Goal: Ask a question: Ask a question

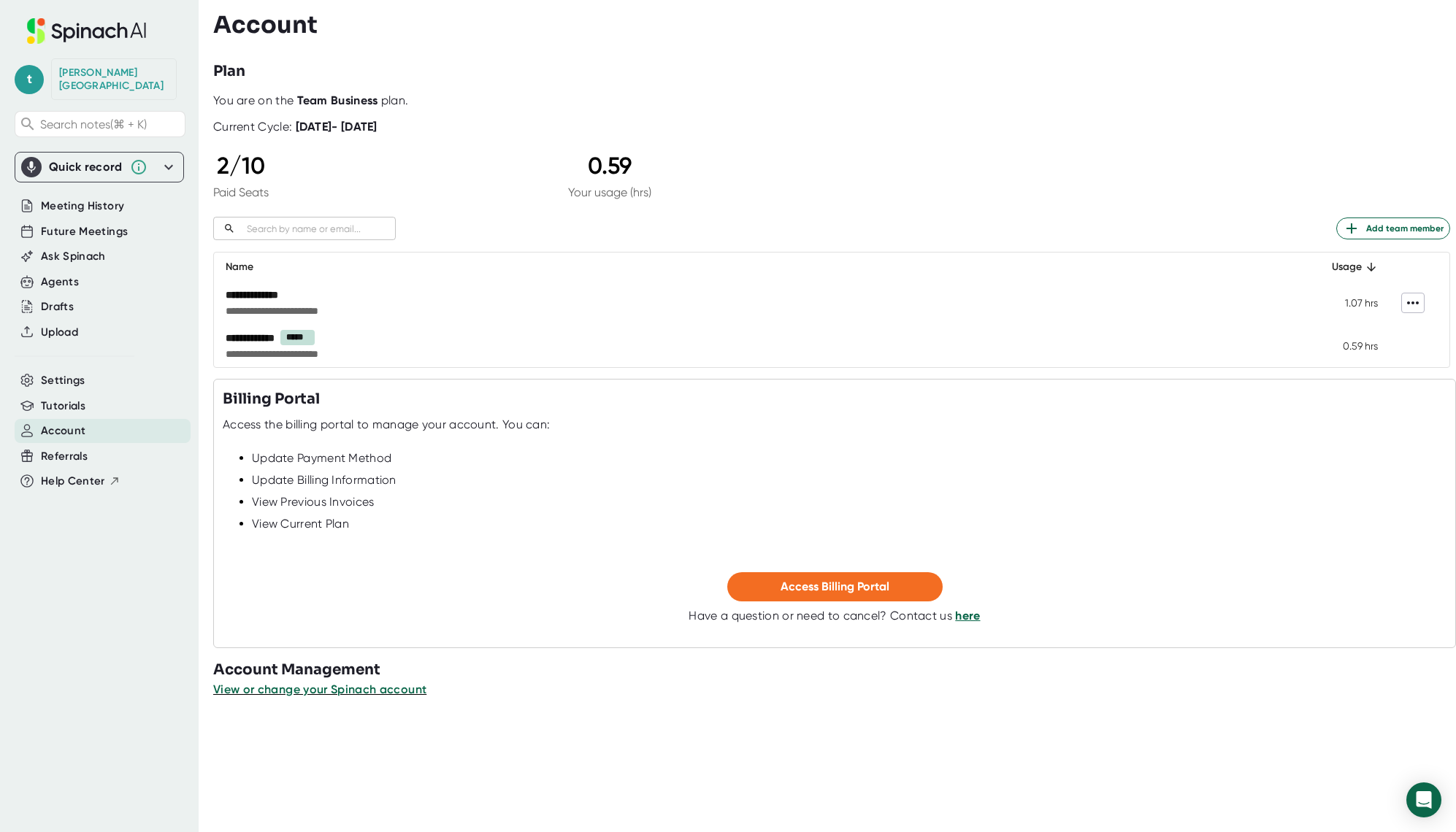
click at [988, 345] on td "**********" at bounding box center [756, 345] width 1084 height 43
click at [356, 690] on span "View or change your Spinach account" at bounding box center [321, 690] width 214 height 14
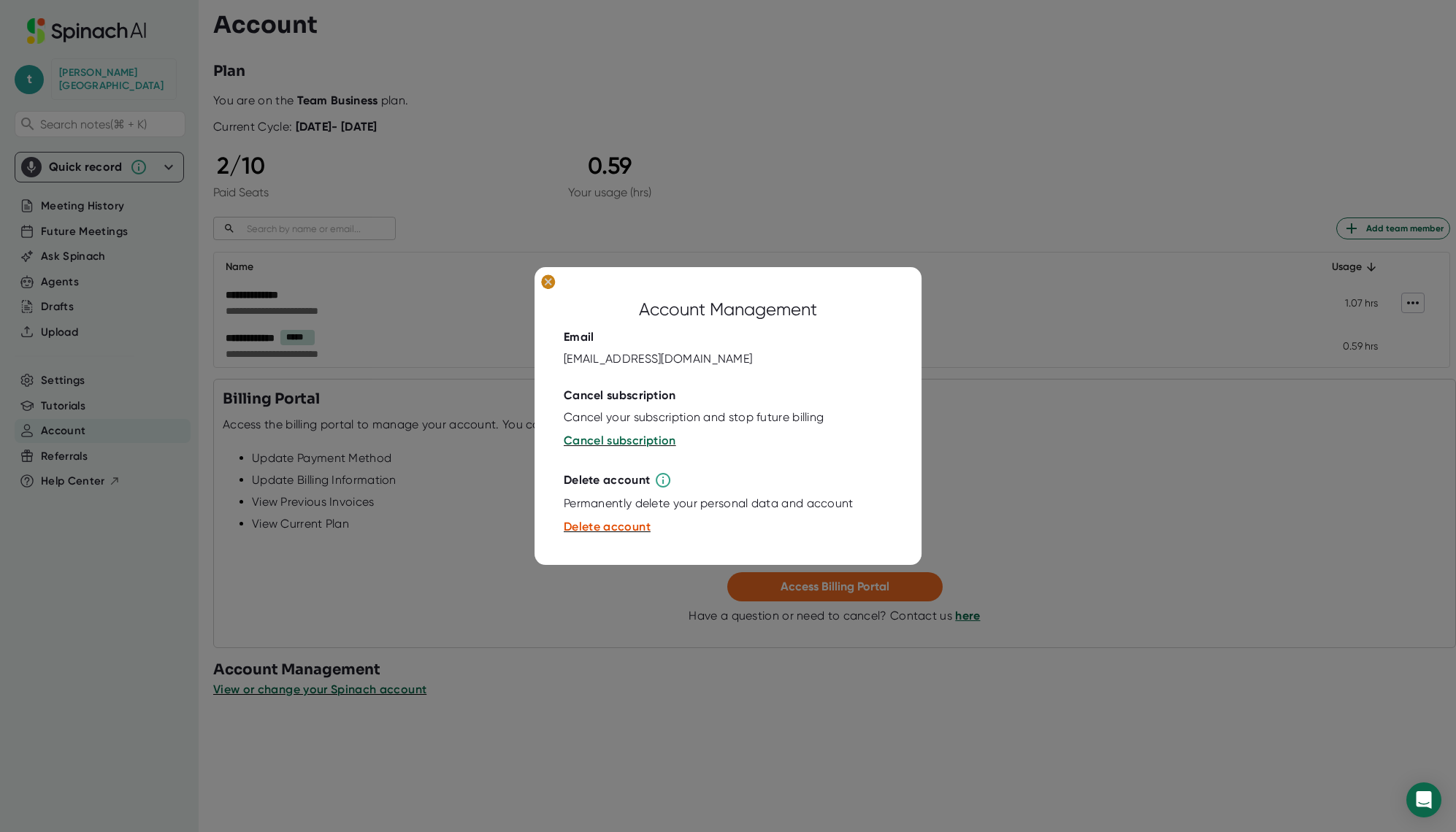
click at [548, 286] on ellipse at bounding box center [547, 282] width 14 height 15
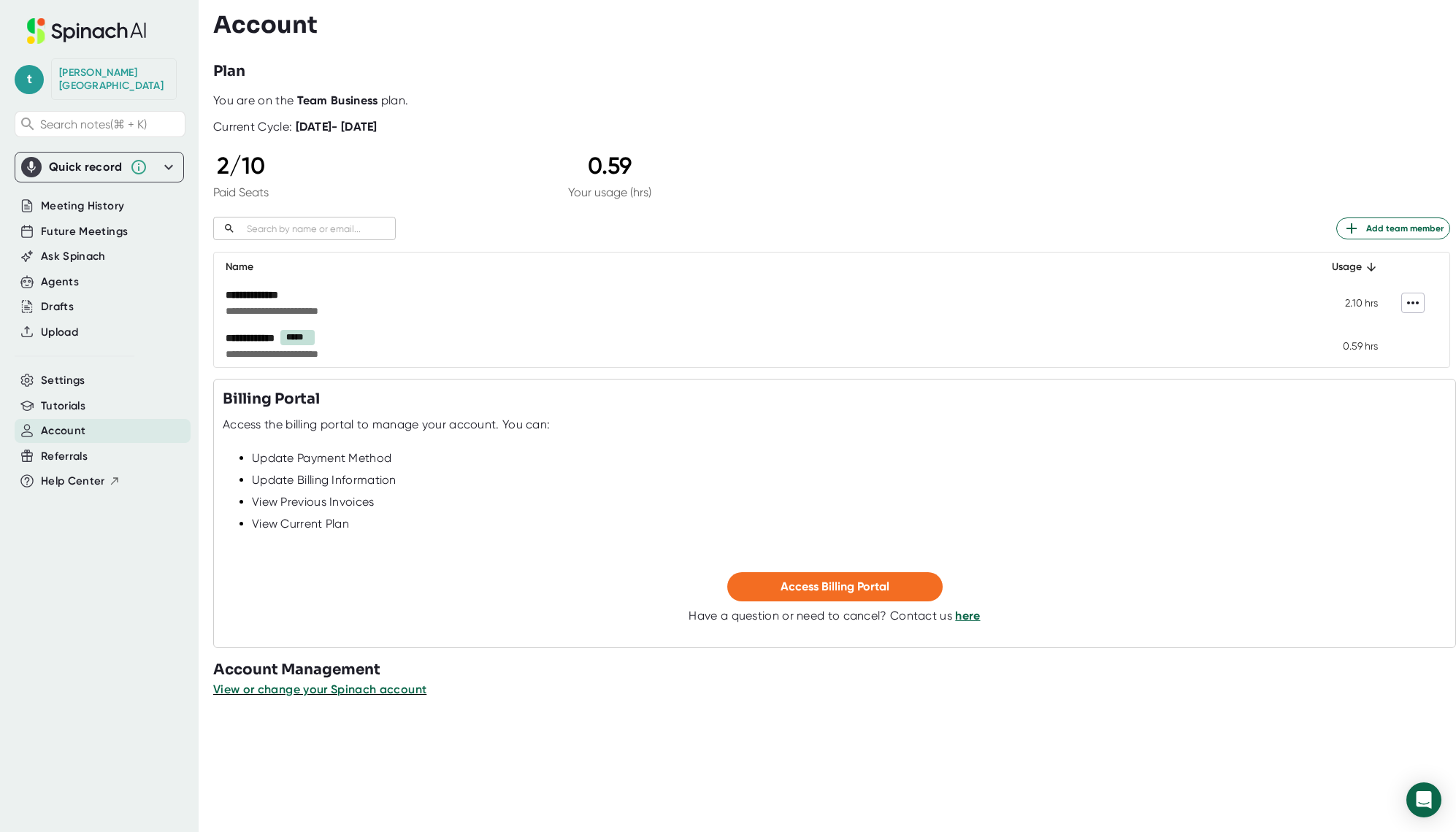
click at [1404, 306] on icon at bounding box center [1412, 303] width 17 height 17
click at [1072, 320] on div at bounding box center [728, 416] width 1456 height 832
click at [827, 585] on span "Access Billing Portal" at bounding box center [834, 587] width 109 height 14
click at [848, 588] on span "Access Billing Portal" at bounding box center [834, 587] width 109 height 14
click at [1404, 302] on icon at bounding box center [1412, 303] width 17 height 17
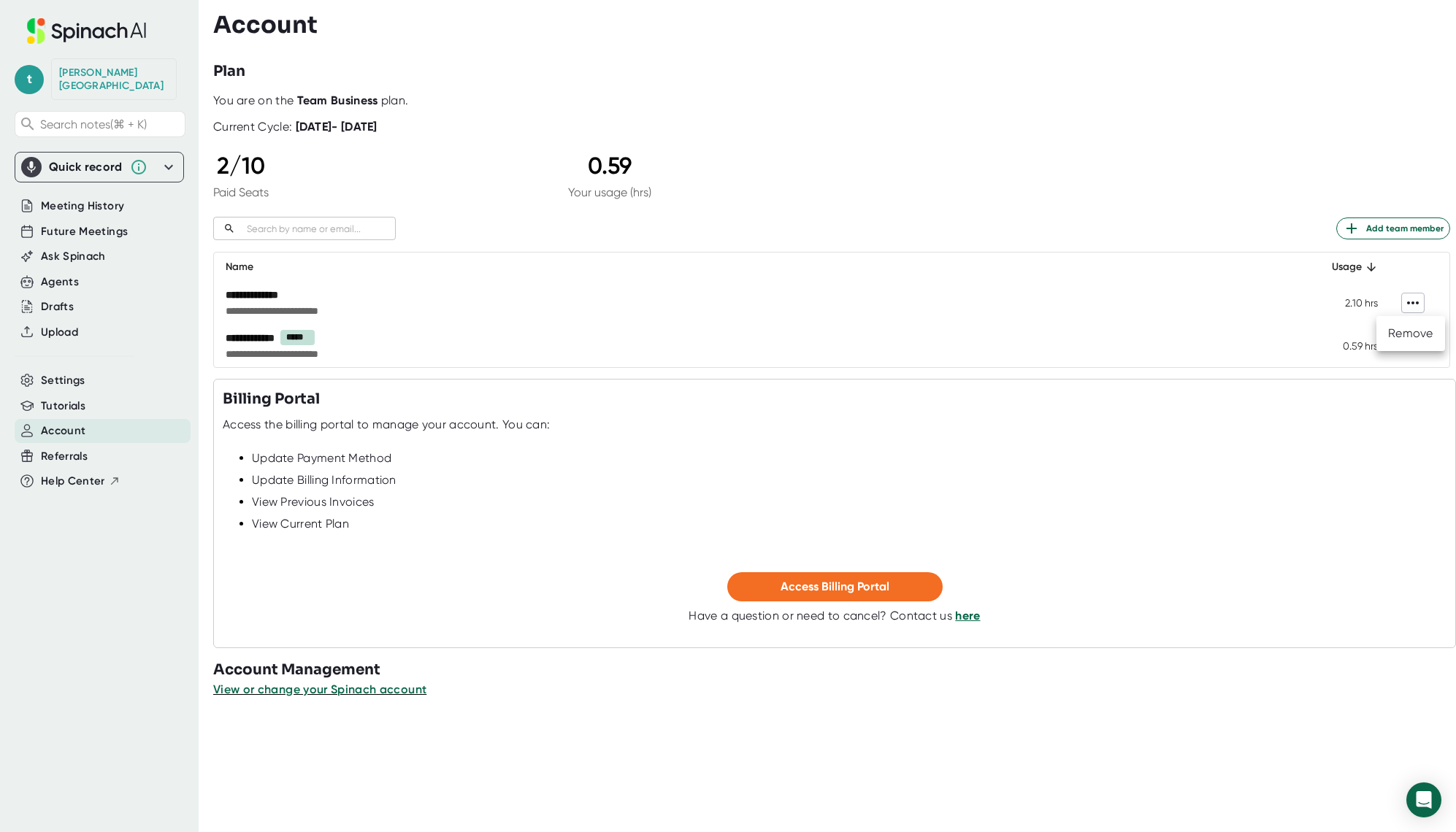
click at [1223, 303] on div at bounding box center [728, 416] width 1456 height 832
click at [961, 618] on link "here" at bounding box center [967, 615] width 25 height 14
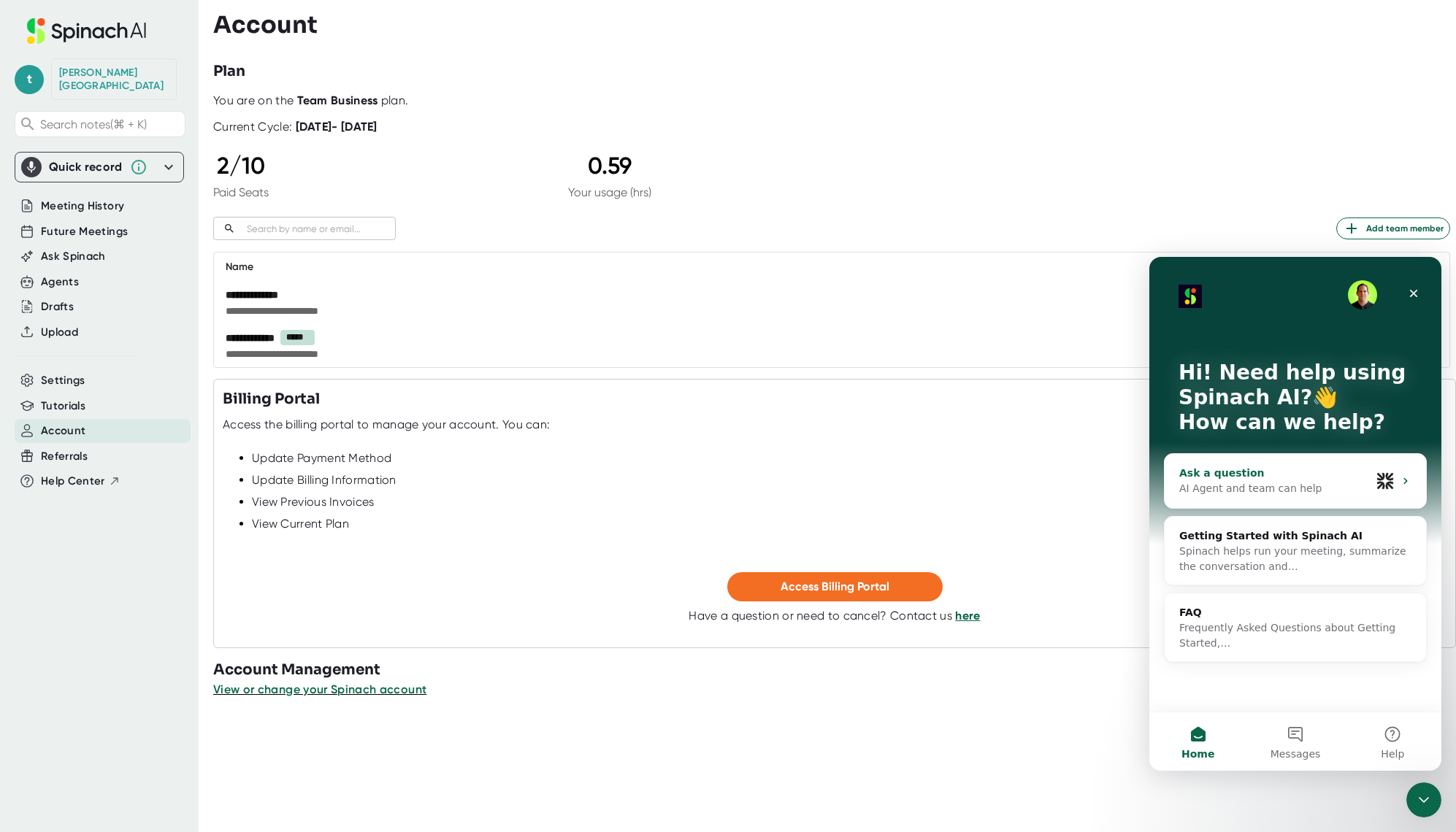
click at [1238, 483] on div "AI Agent and team can help" at bounding box center [1274, 488] width 191 height 16
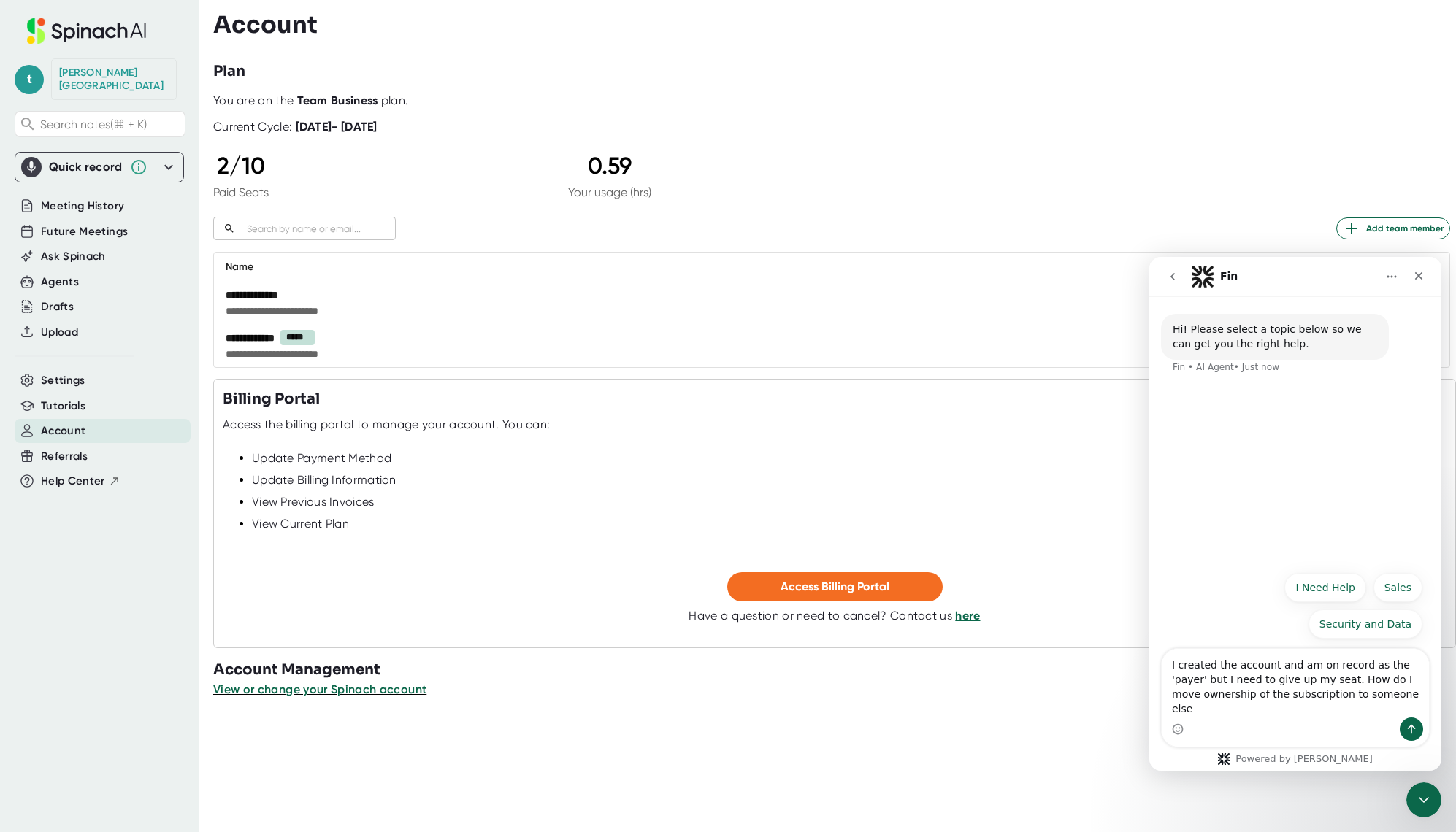
type textarea "I created the account and am on record as the 'payer' but I need to give up my …"
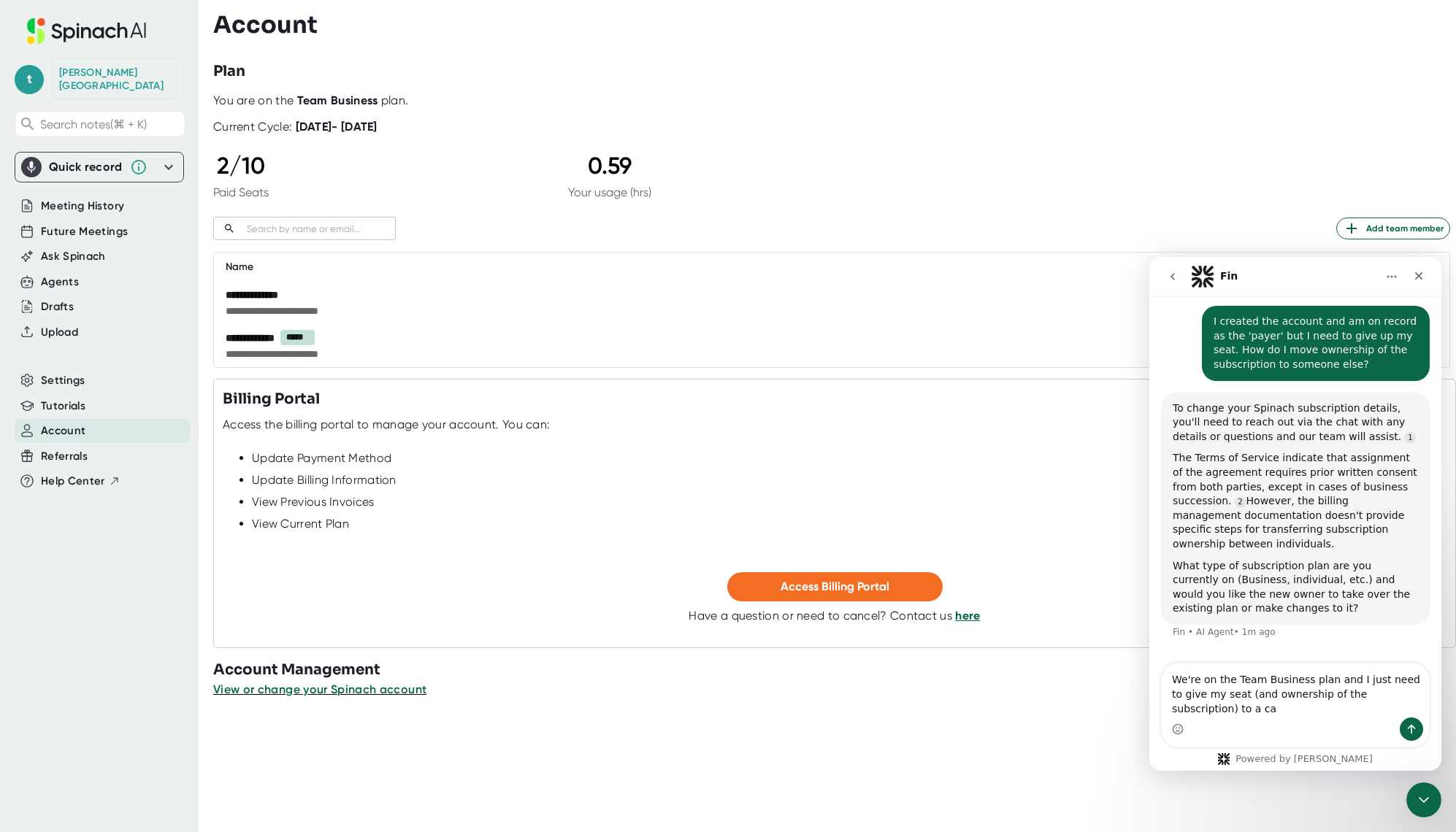
scroll to position [64, 0]
type textarea "We're on the Team Business plan and I just need to give my seat (and ownership …"
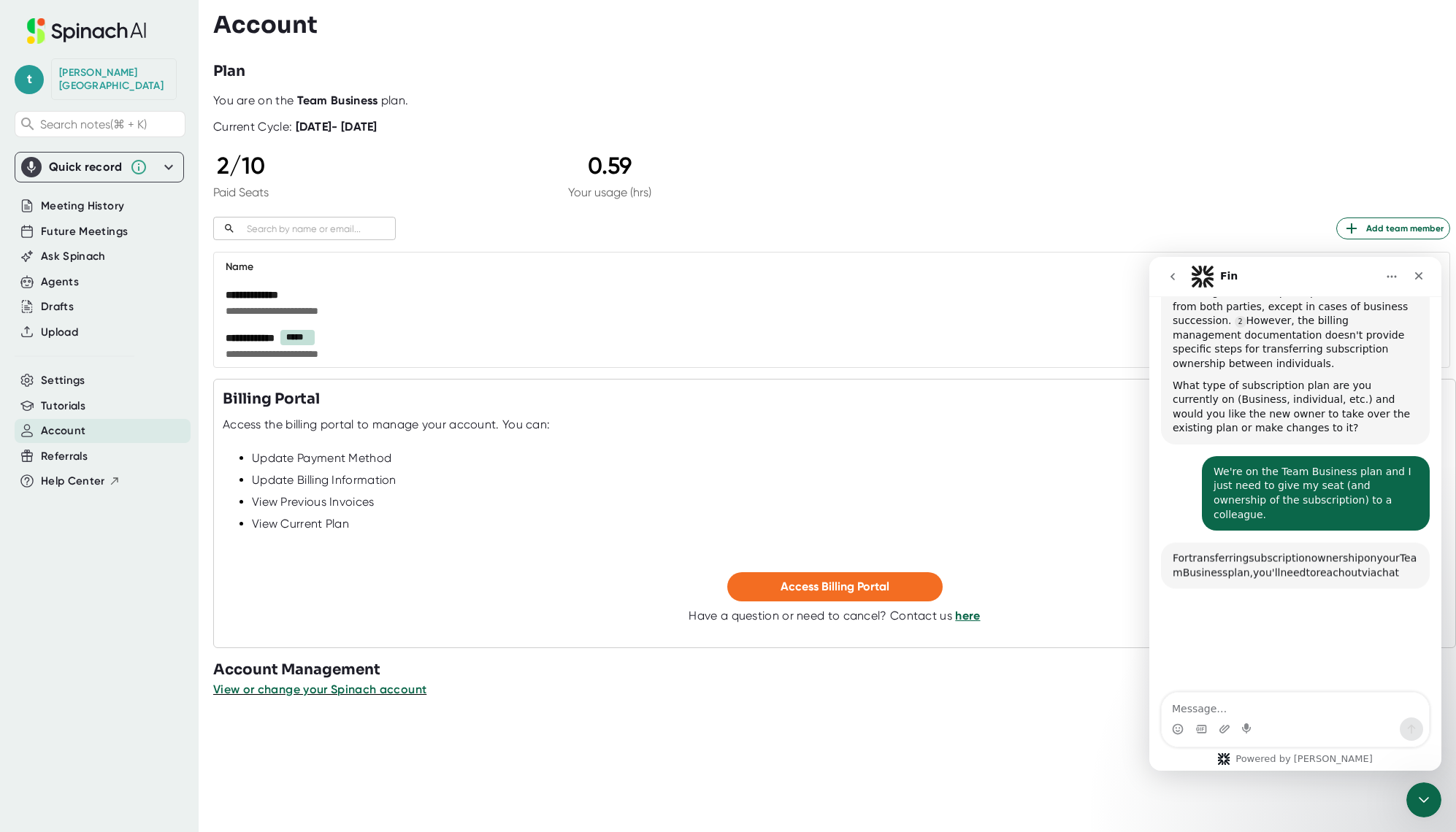
scroll to position [401, 0]
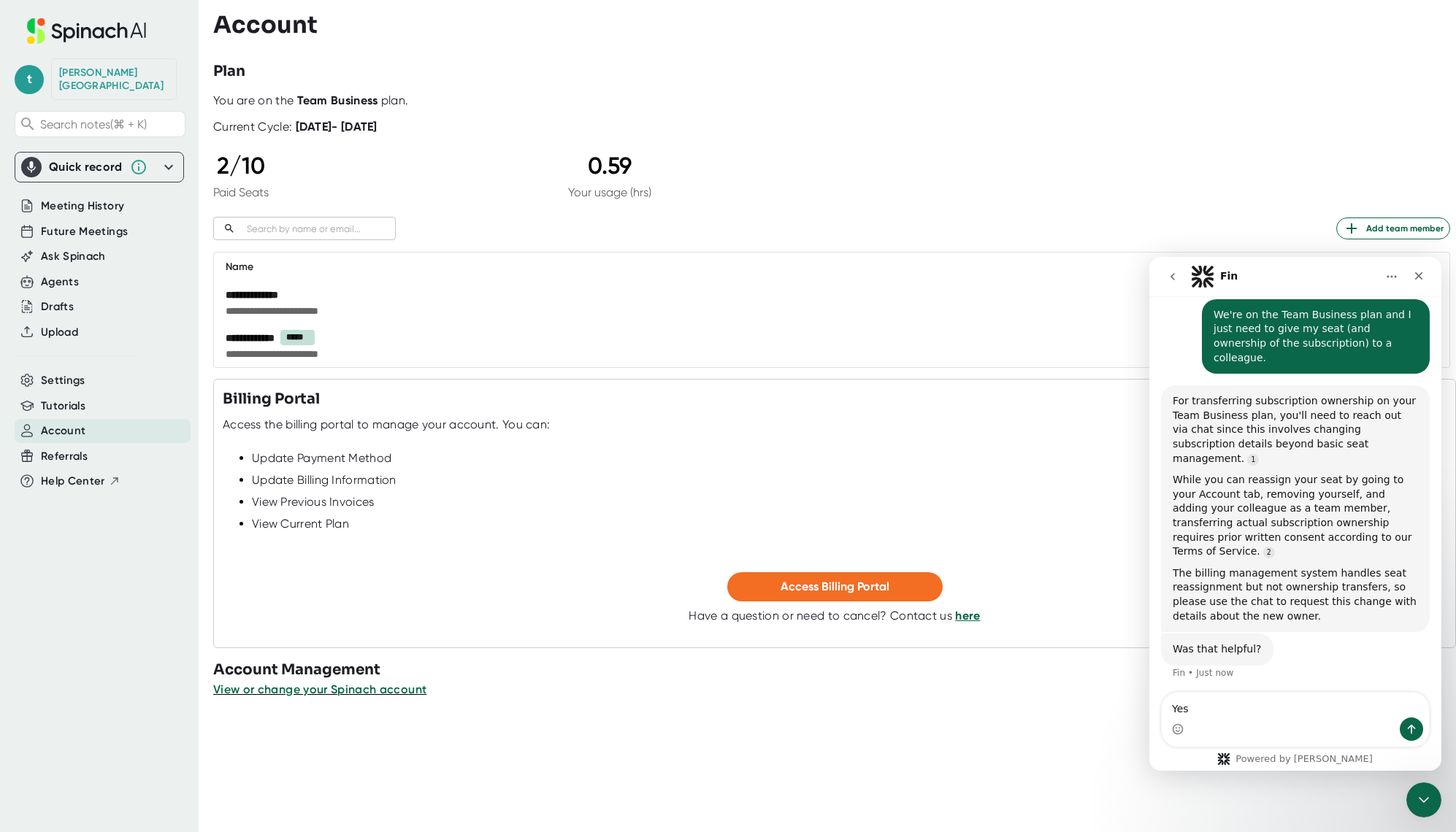
type textarea "Yes."
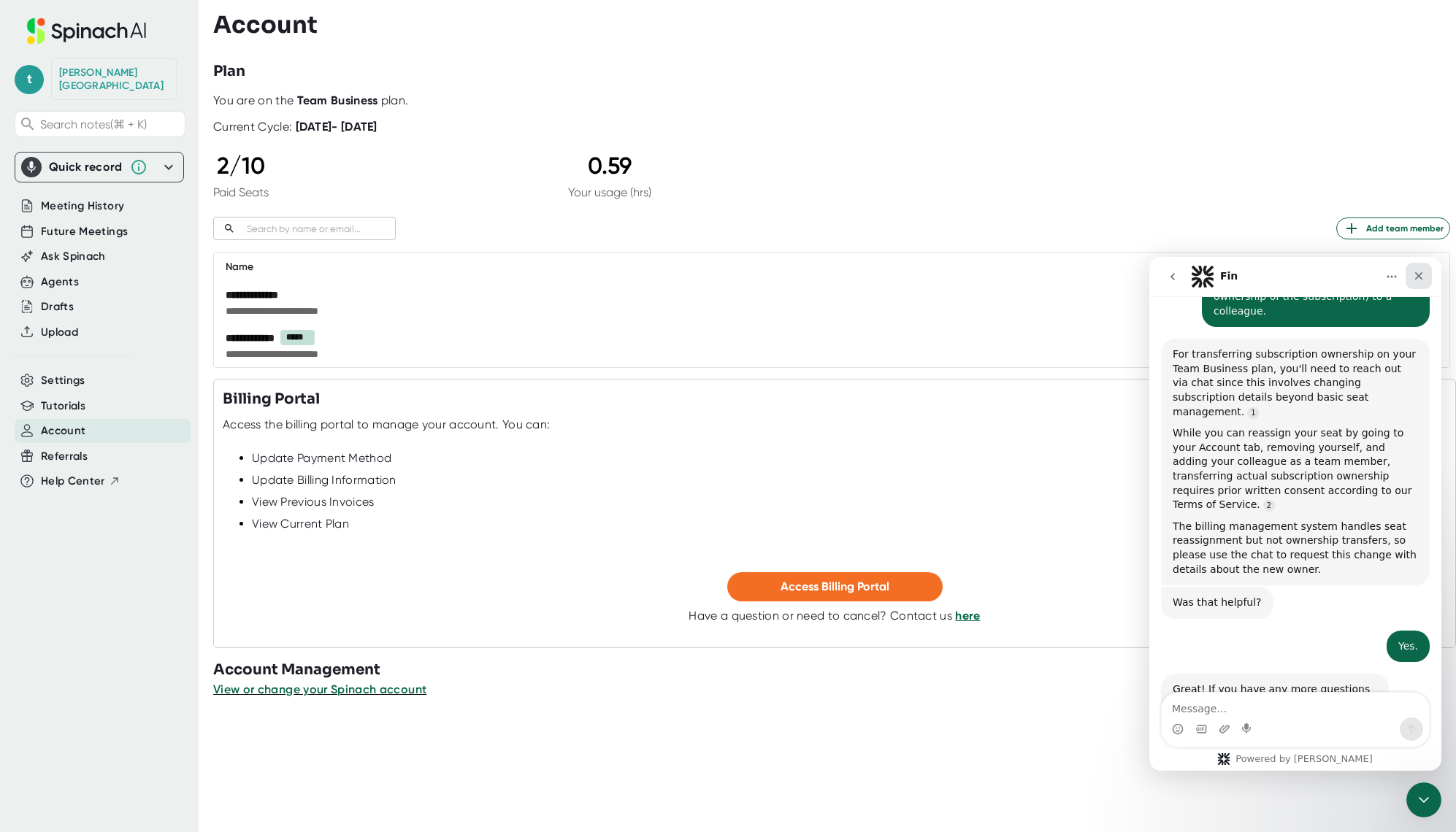
click at [1419, 272] on icon "Close" at bounding box center [1418, 276] width 11 height 11
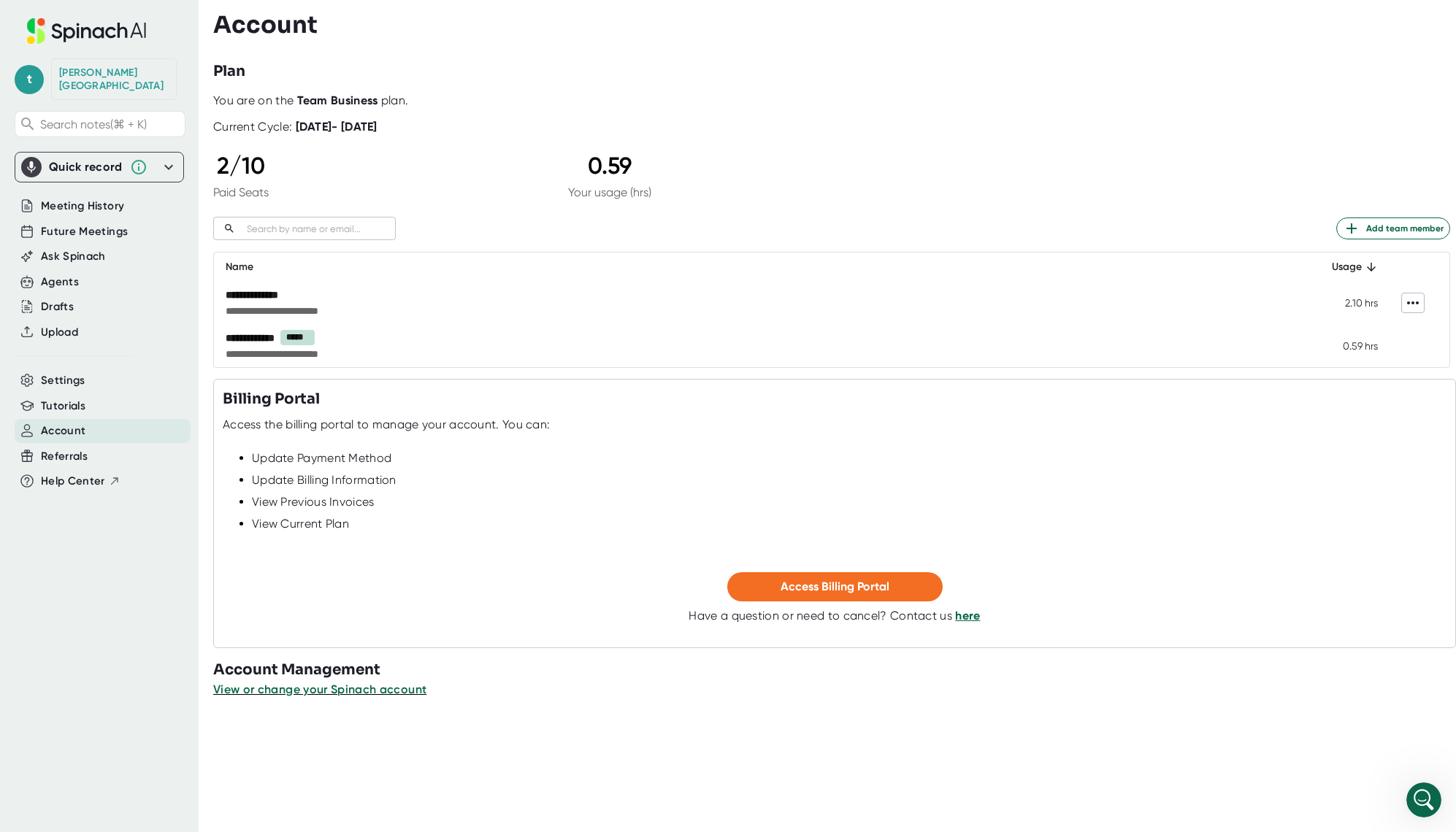
scroll to position [0, 0]
